Goal: Transaction & Acquisition: Purchase product/service

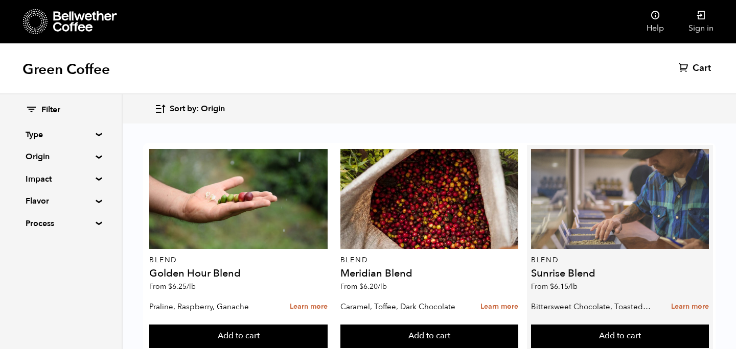
click at [538, 220] on div at bounding box center [620, 199] width 178 height 100
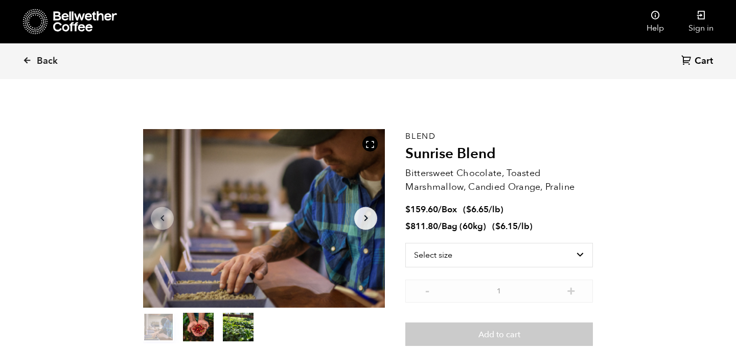
scroll to position [26, 0]
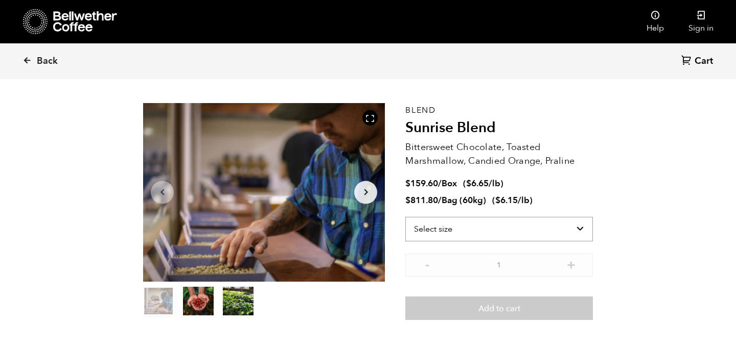
click at [521, 233] on select "Select size Bag (60kg) (132 lbs) Box (24 lbs)" at bounding box center [498, 229] width 187 height 25
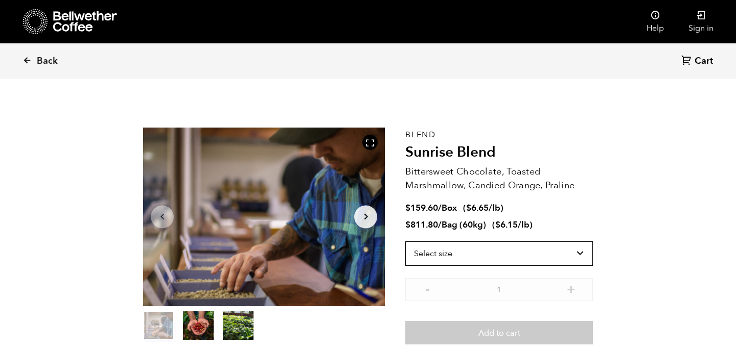
scroll to position [0, 0]
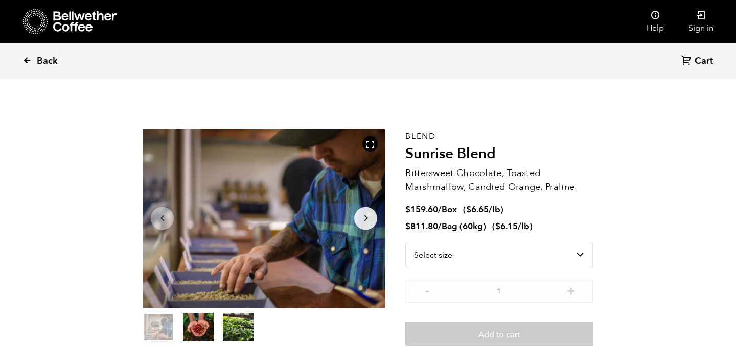
click at [46, 61] on span "Back" at bounding box center [47, 61] width 21 height 12
